Goal: Task Accomplishment & Management: Manage account settings

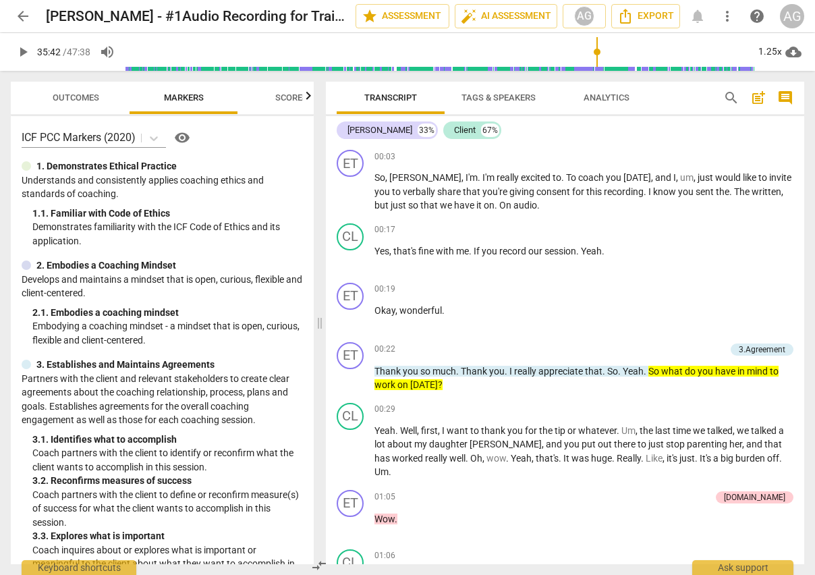
scroll to position [11370, 0]
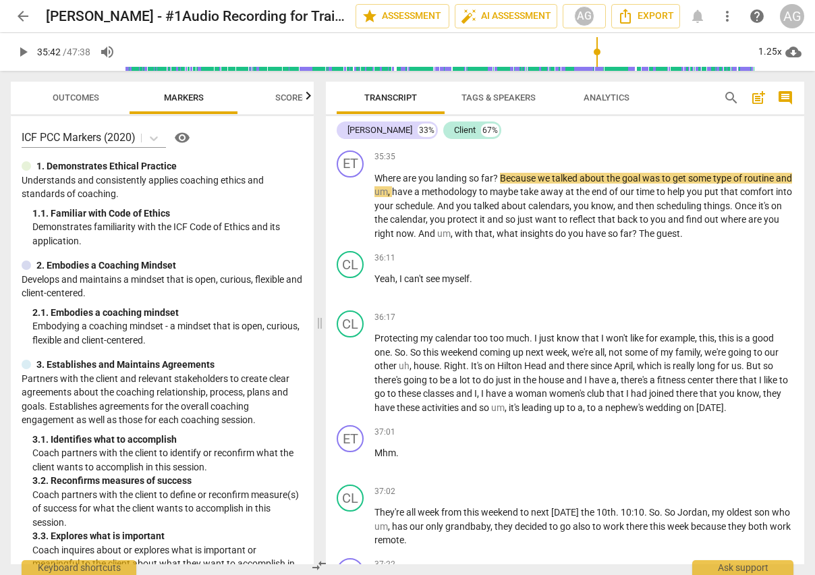
type input "2143"
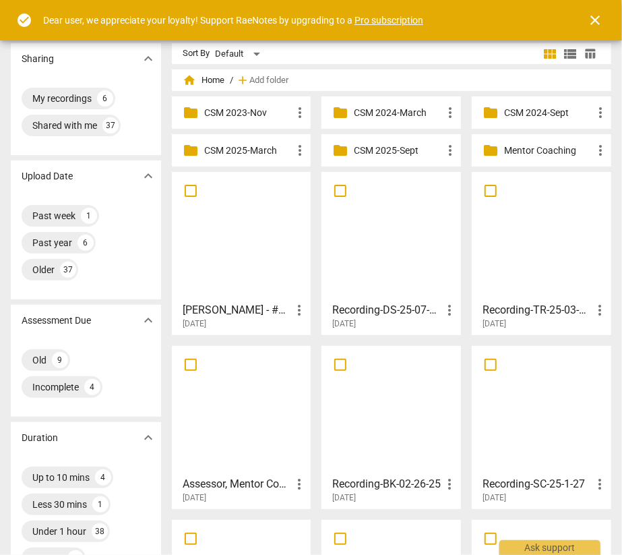
click at [593, 14] on span "close" at bounding box center [595, 20] width 16 height 16
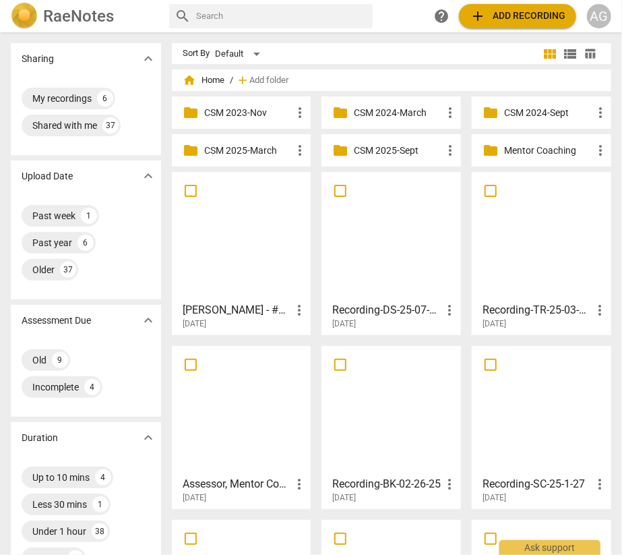
click at [218, 269] on div at bounding box center [242, 236] width 130 height 119
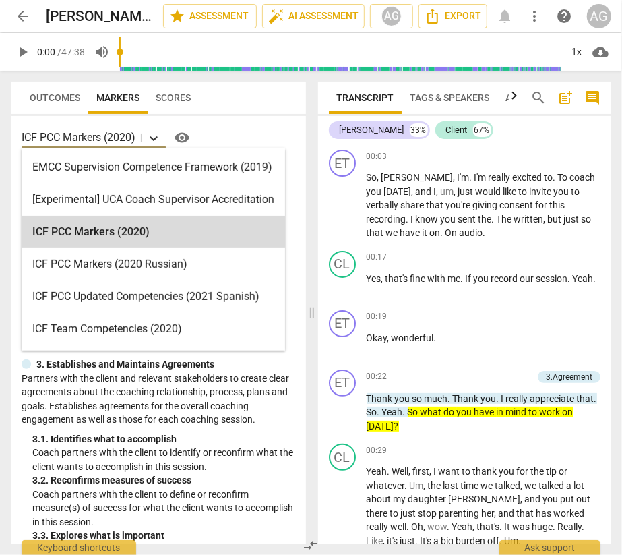
click at [155, 137] on icon at bounding box center [153, 137] width 13 height 13
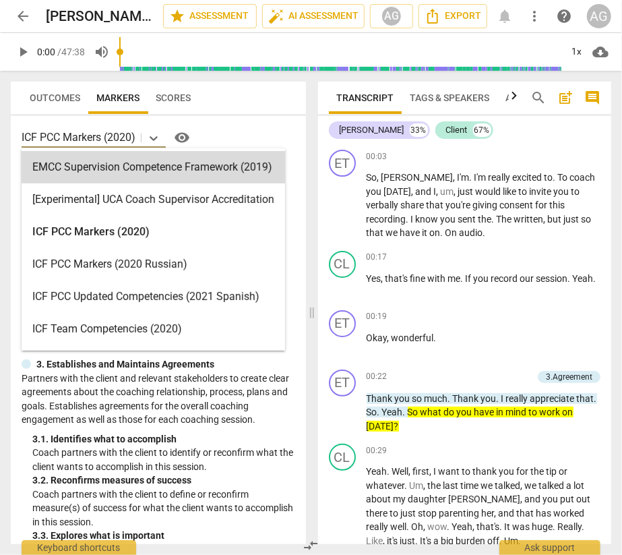
click at [22, 18] on span "arrow_back" at bounding box center [23, 16] width 16 height 16
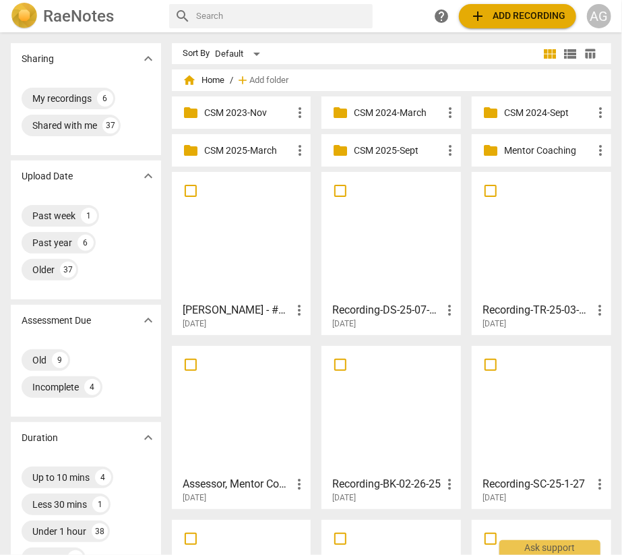
click at [555, 154] on p "Mentor Coaching" at bounding box center [548, 151] width 88 height 14
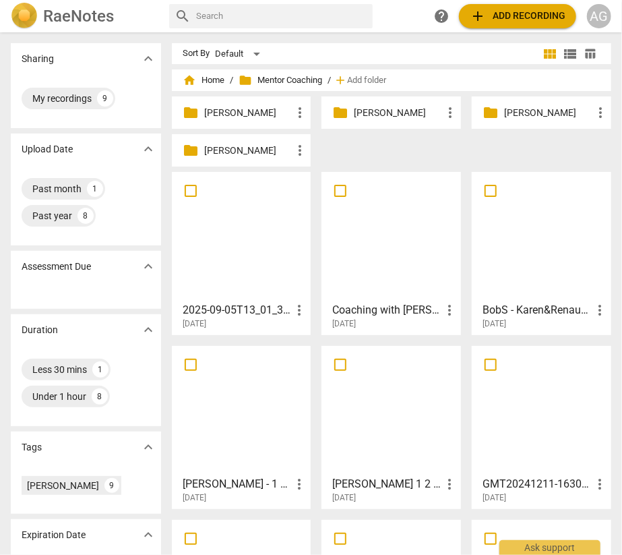
click at [225, 112] on p "AnnMarie Preik" at bounding box center [248, 113] width 88 height 14
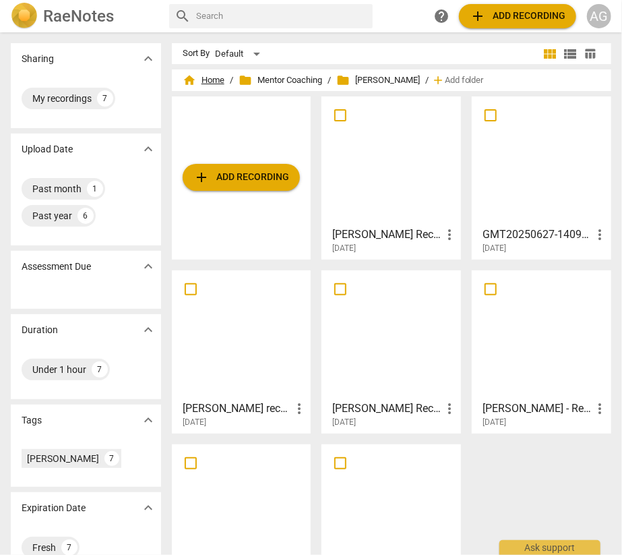
click at [207, 80] on span "home Home" at bounding box center [204, 80] width 42 height 13
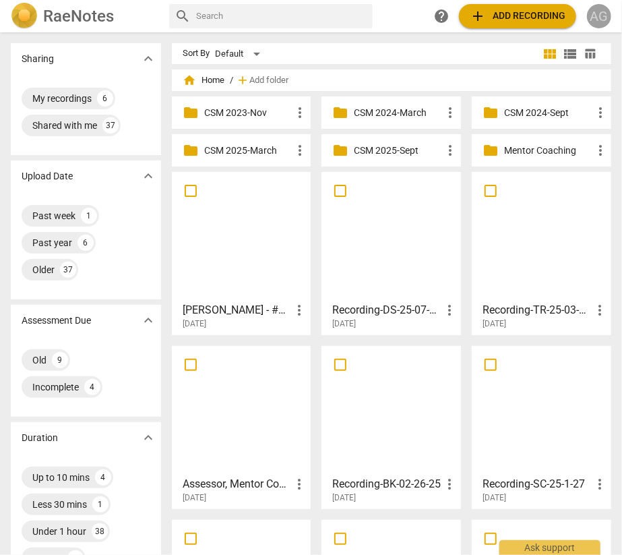
click at [608, 21] on div "AG" at bounding box center [599, 16] width 24 height 24
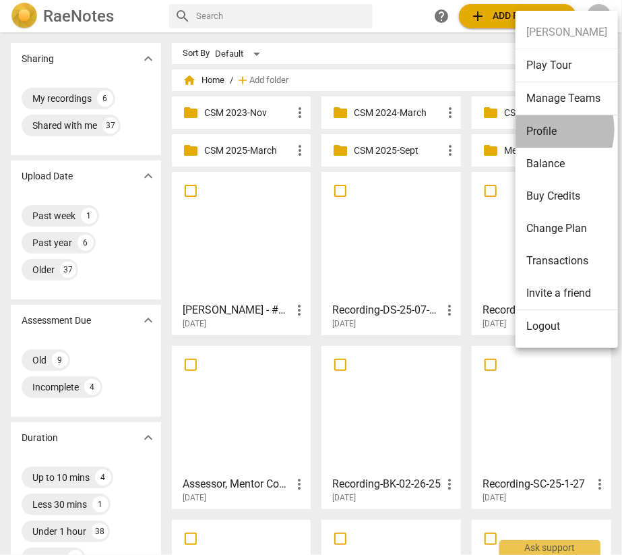
click at [545, 129] on li "Profile" at bounding box center [567, 131] width 102 height 32
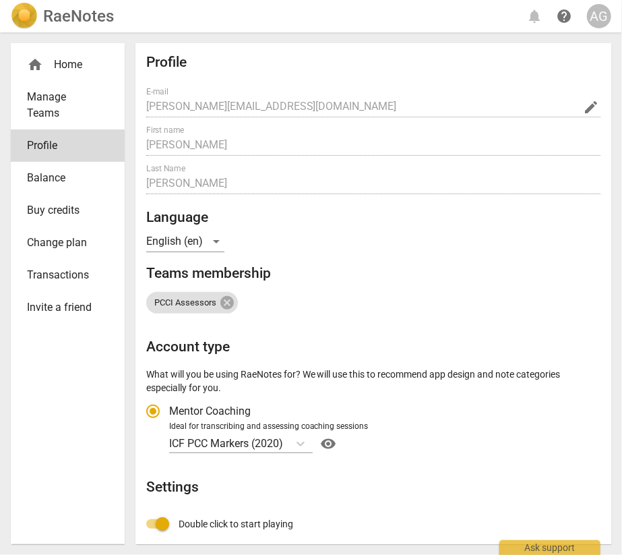
radio input "false"
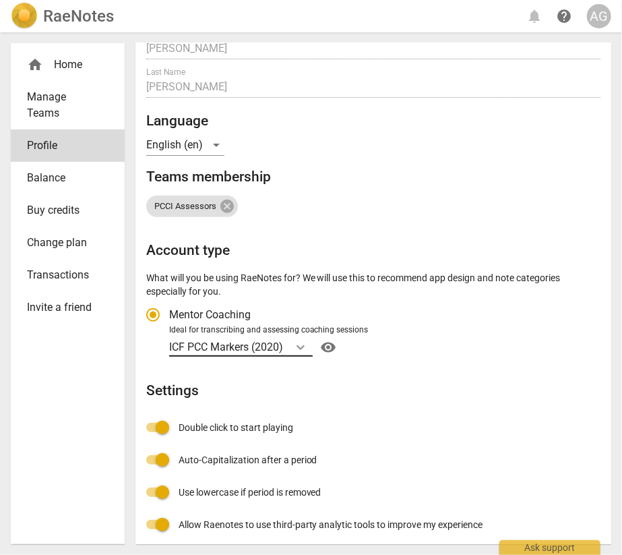
scroll to position [136, 0]
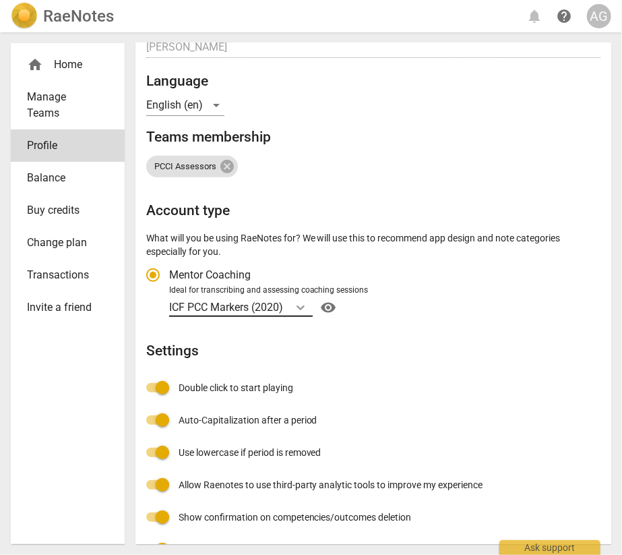
click at [303, 303] on icon "Account type" at bounding box center [300, 307] width 13 height 13
click at [0, 0] on input "Ideal for transcribing and assessing coaching sessions ICF PCC Markers (2020) v…" at bounding box center [0, 0] width 0 height 0
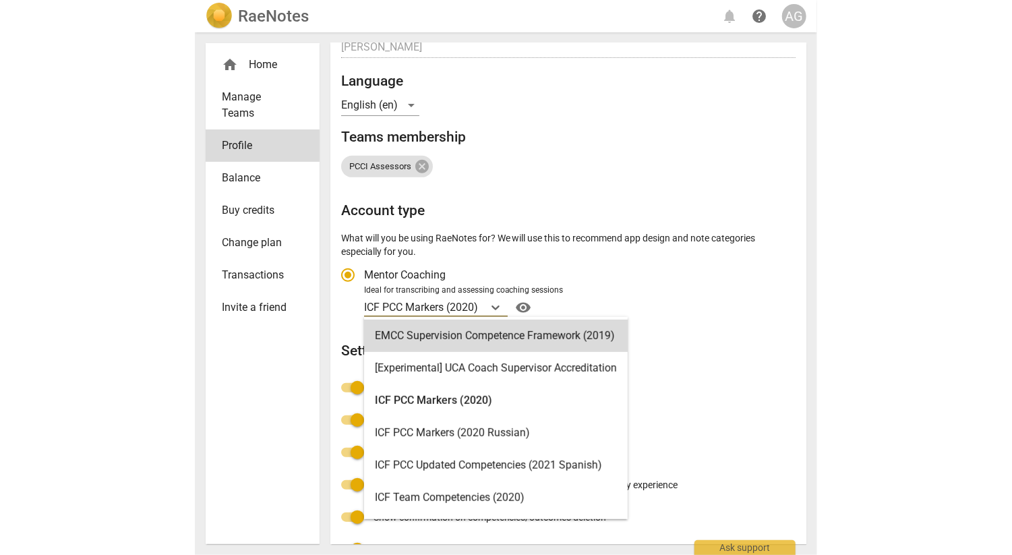
scroll to position [137, 0]
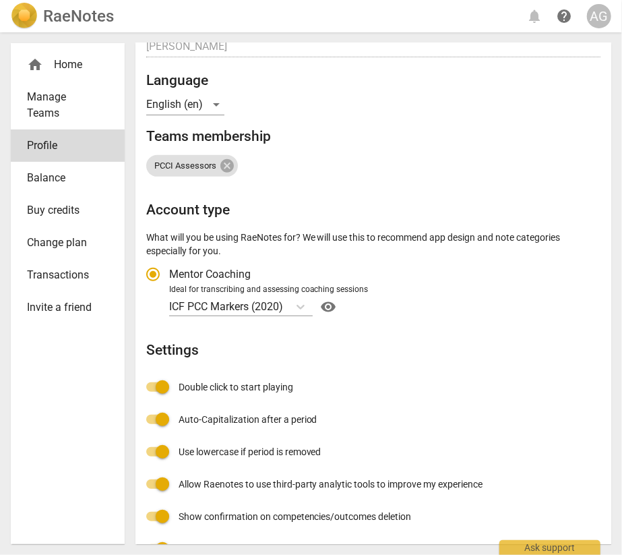
click at [458, 305] on div "ICF PCC Markers (2020) visibility" at bounding box center [383, 307] width 428 height 22
click at [0, 0] on input "Ideal for transcribing and assessing coaching sessions ICF PCC Markers (2020) v…" at bounding box center [0, 0] width 0 height 0
click at [192, 165] on span "PCCI Assessors" at bounding box center [185, 166] width 78 height 10
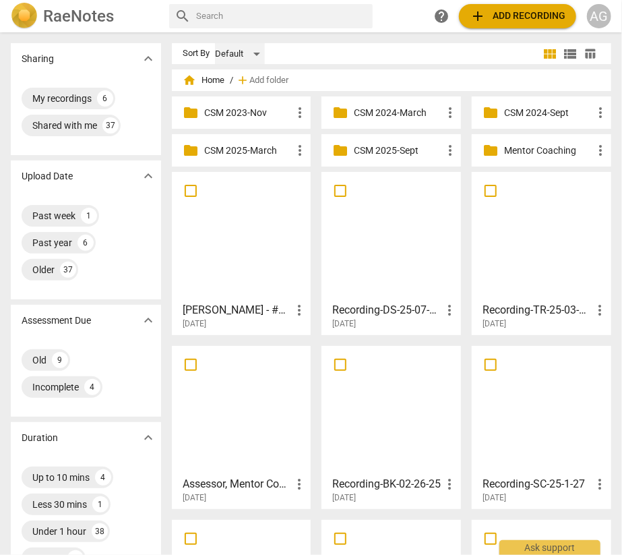
click at [260, 53] on div "Default" at bounding box center [240, 54] width 50 height 22
click at [319, 55] on div at bounding box center [311, 277] width 622 height 555
click at [598, 17] on div "AG" at bounding box center [599, 16] width 24 height 24
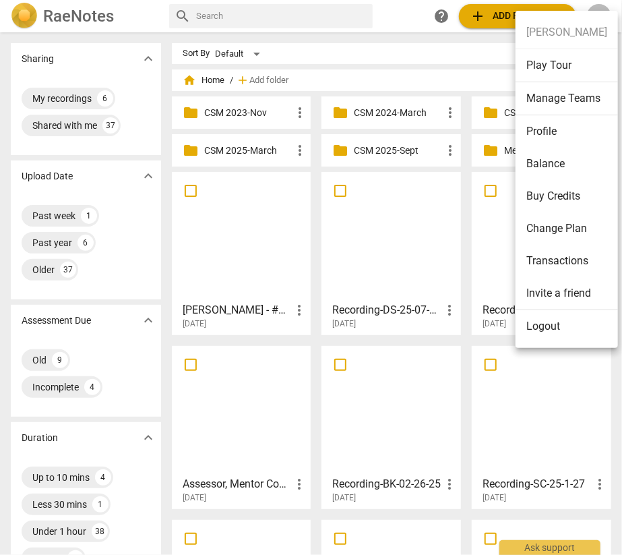
drag, startPoint x: 430, startPoint y: 10, endPoint x: 417, endPoint y: 13, distance: 13.2
click at [428, 11] on div at bounding box center [311, 277] width 622 height 555
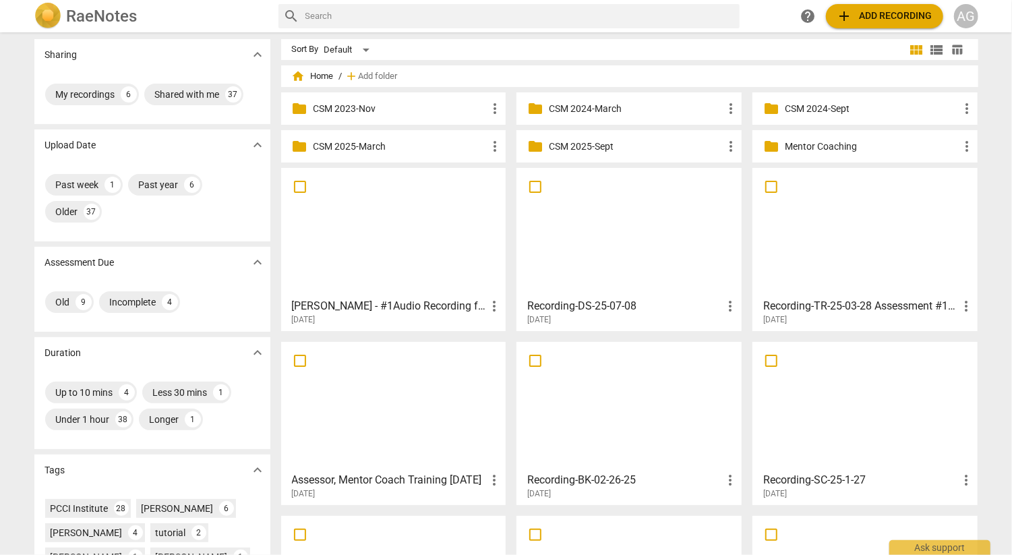
scroll to position [5, 0]
click at [604, 144] on p "CSM 2025-Sept" at bounding box center [636, 146] width 174 height 14
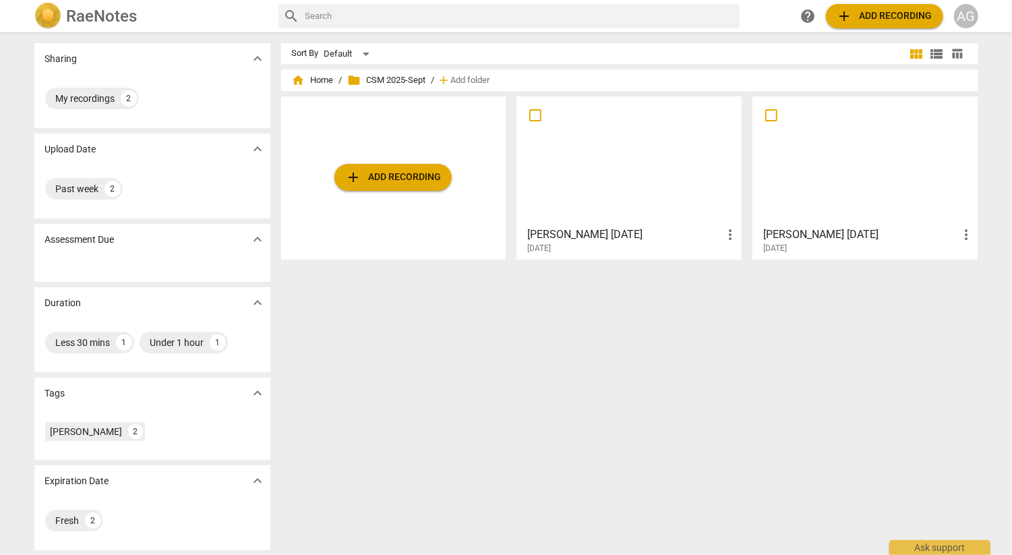
click at [588, 151] on div at bounding box center [629, 160] width 216 height 119
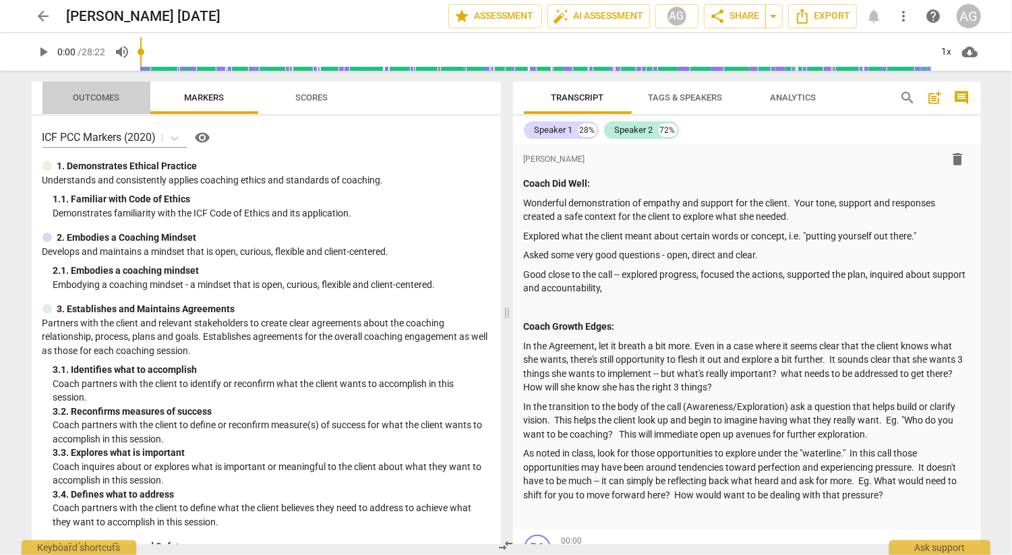
click at [102, 94] on span "Outcomes" at bounding box center [96, 97] width 47 height 10
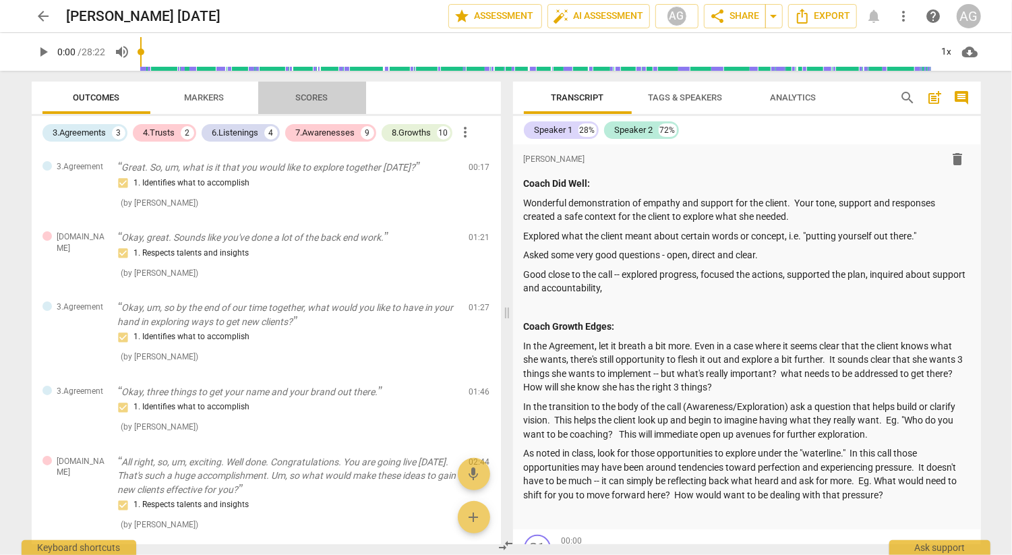
click at [326, 99] on span "Scores" at bounding box center [312, 97] width 32 height 10
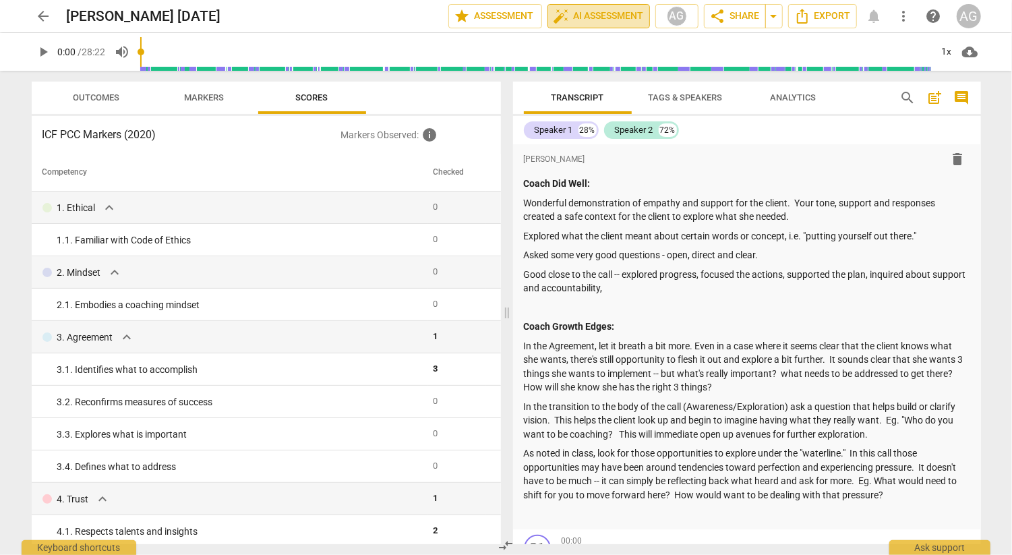
click at [597, 11] on span "auto_fix_high AI Assessment" at bounding box center [599, 16] width 90 height 16
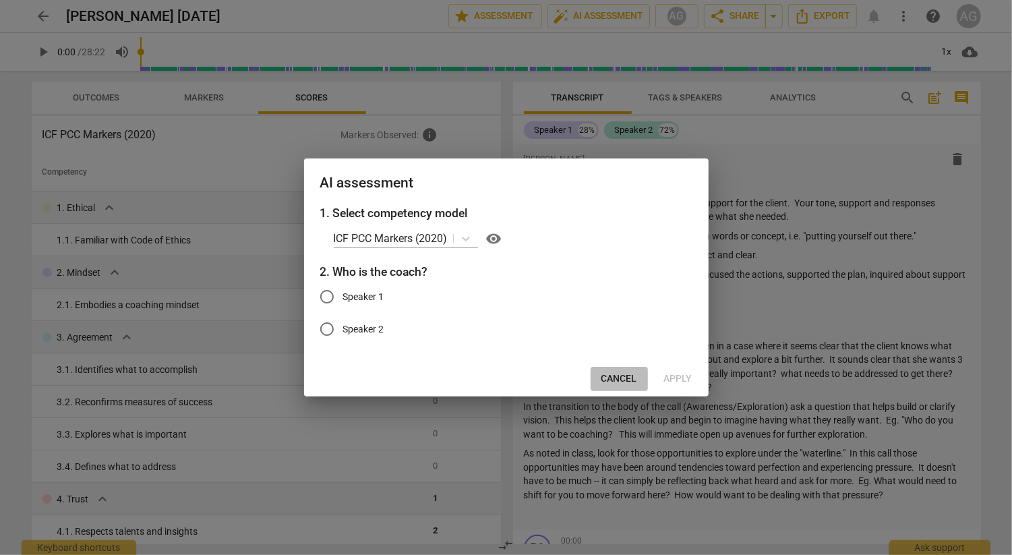
click at [620, 380] on span "Cancel" at bounding box center [619, 378] width 36 height 13
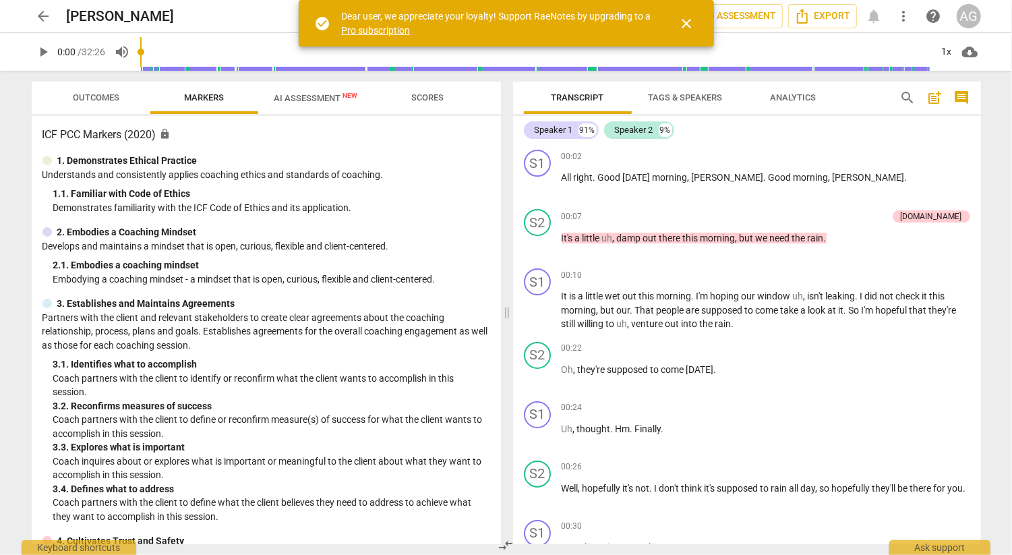
click at [692, 22] on span "close" at bounding box center [687, 24] width 16 height 16
